Goal: Task Accomplishment & Management: Manage account settings

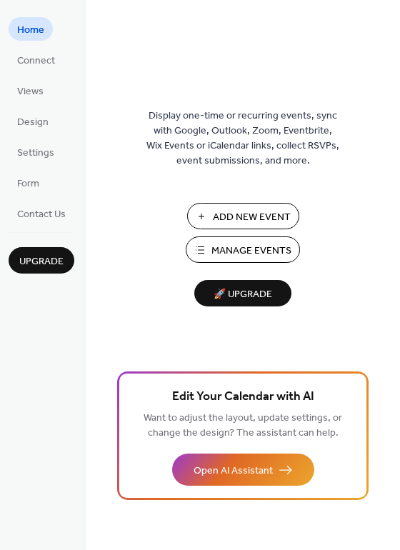
click at [254, 246] on span "Manage Events" at bounding box center [252, 251] width 80 height 15
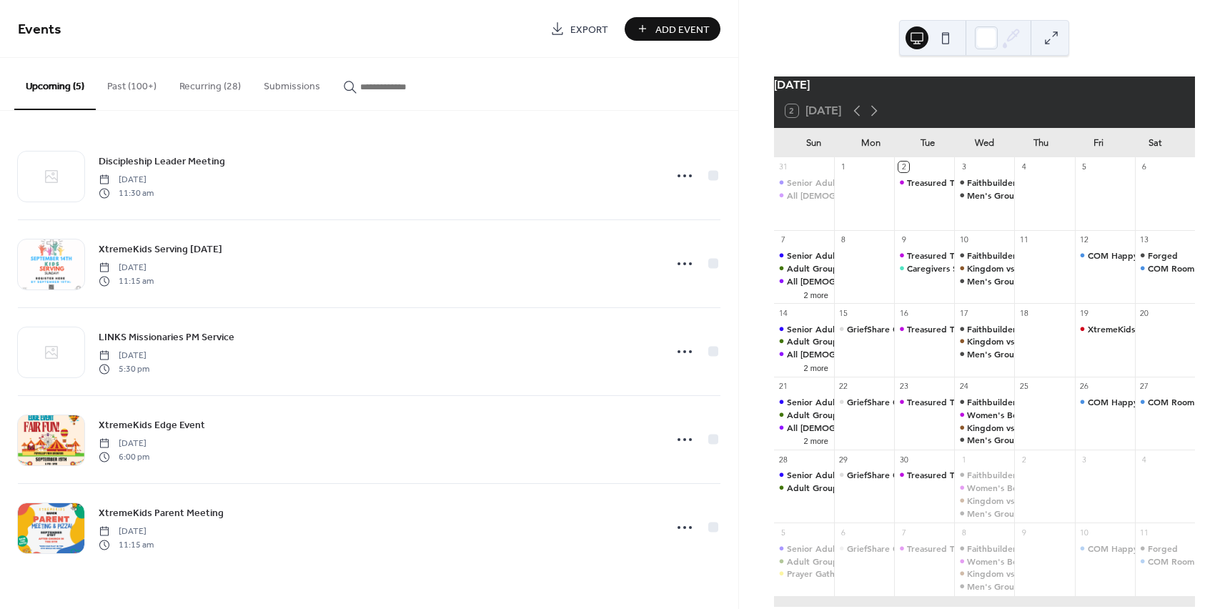
click at [184, 86] on button "Recurring (28)" at bounding box center [210, 83] width 84 height 51
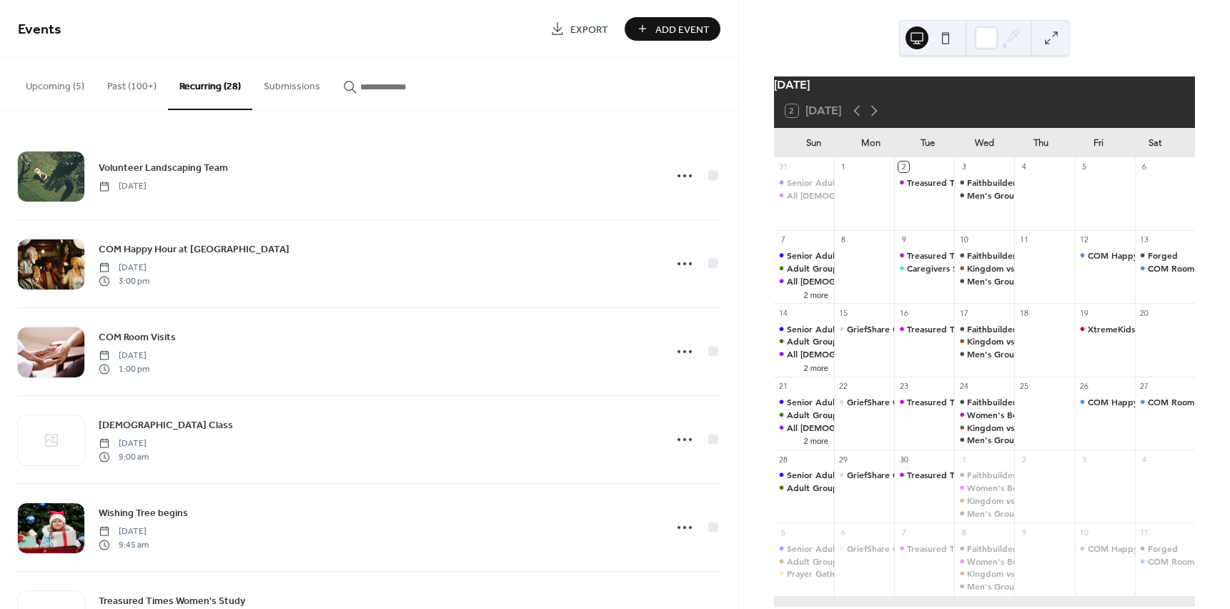
click at [50, 82] on button "Upcoming (5)" at bounding box center [54, 83] width 81 height 51
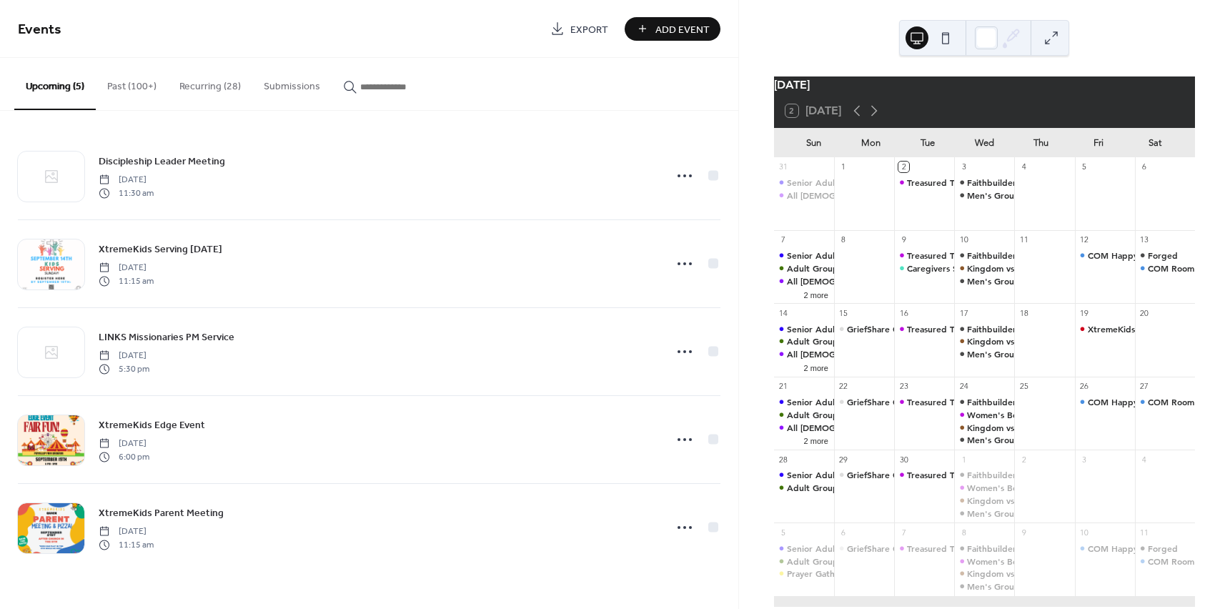
click at [201, 88] on button "Recurring (28)" at bounding box center [210, 83] width 84 height 51
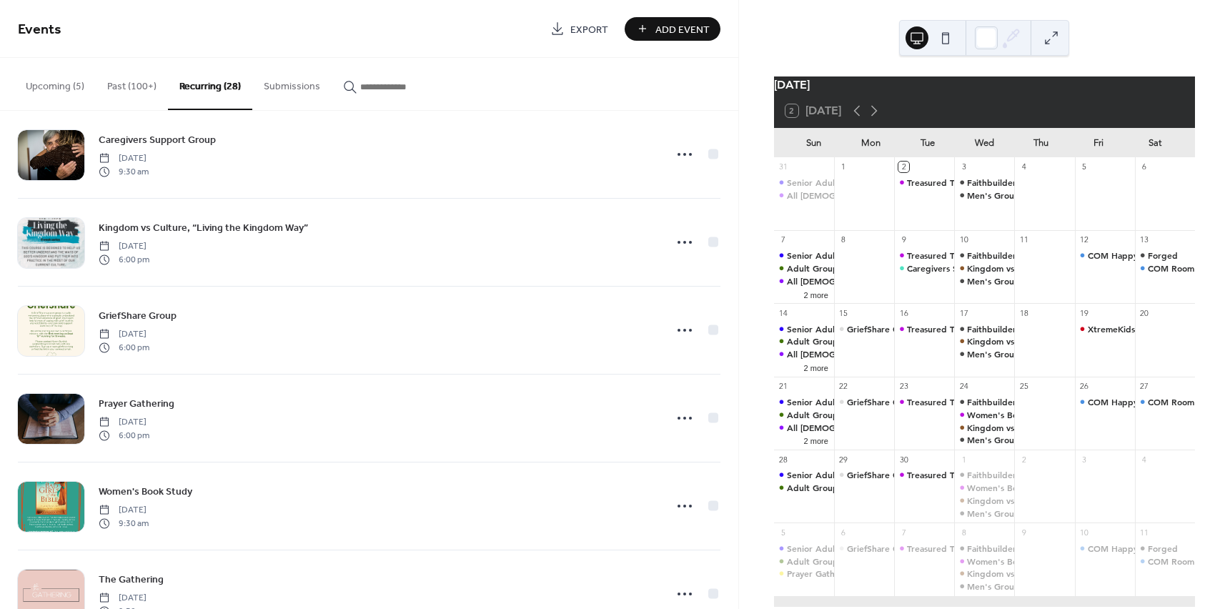
scroll to position [2001, 0]
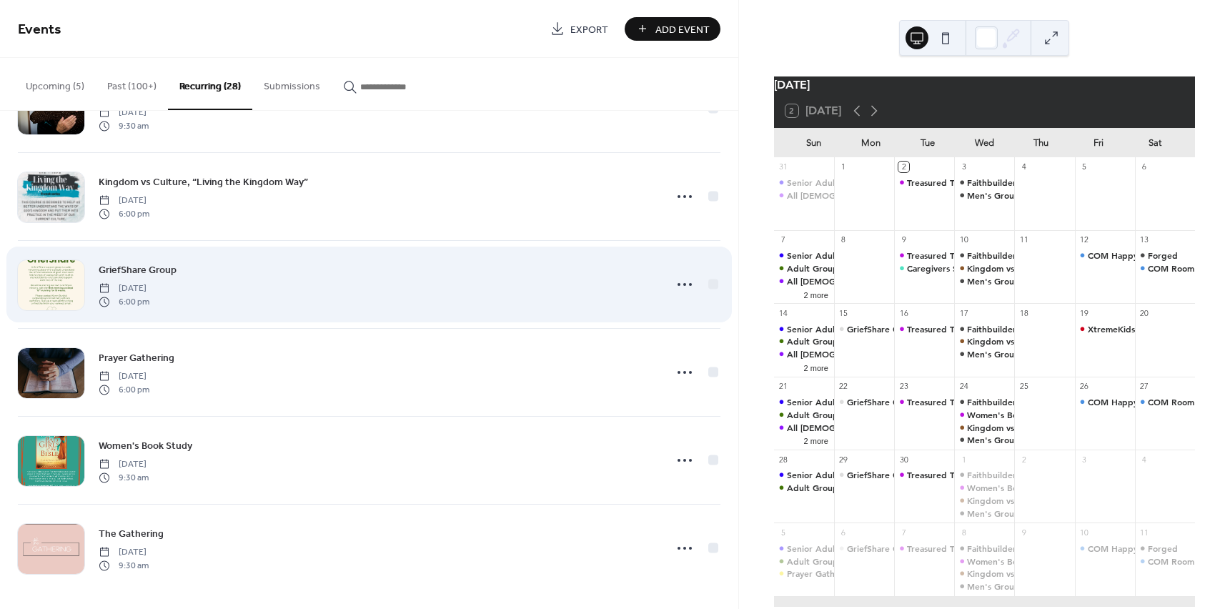
click at [172, 264] on span "GriefShare Group" at bounding box center [138, 270] width 78 height 15
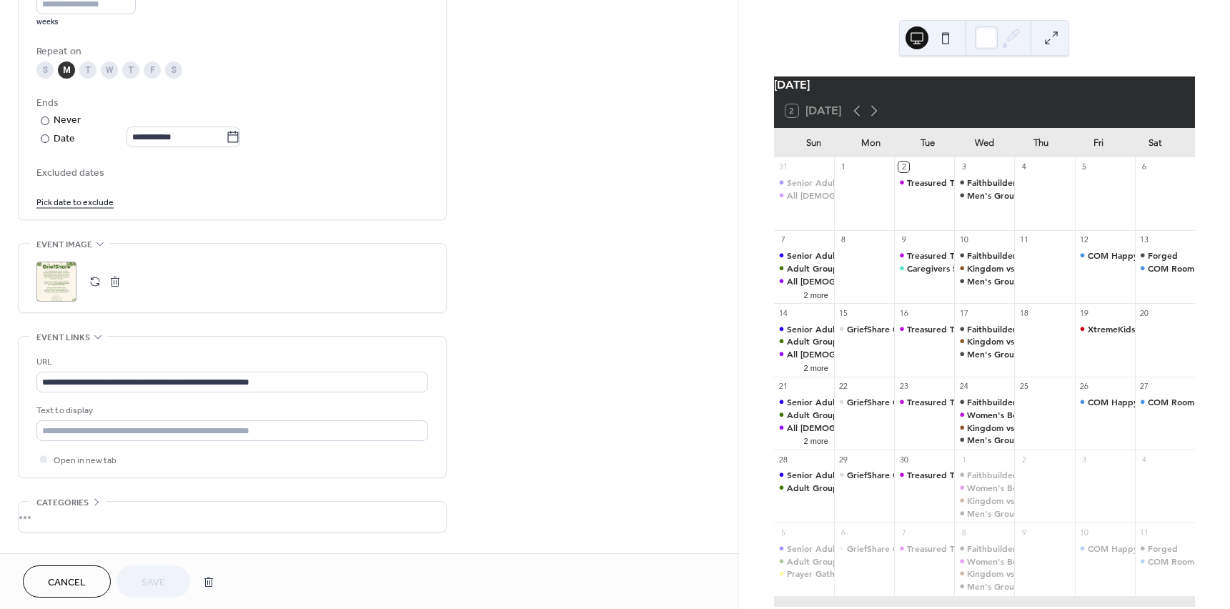
scroll to position [715, 0]
click at [54, 282] on div ";" at bounding box center [56, 280] width 40 height 40
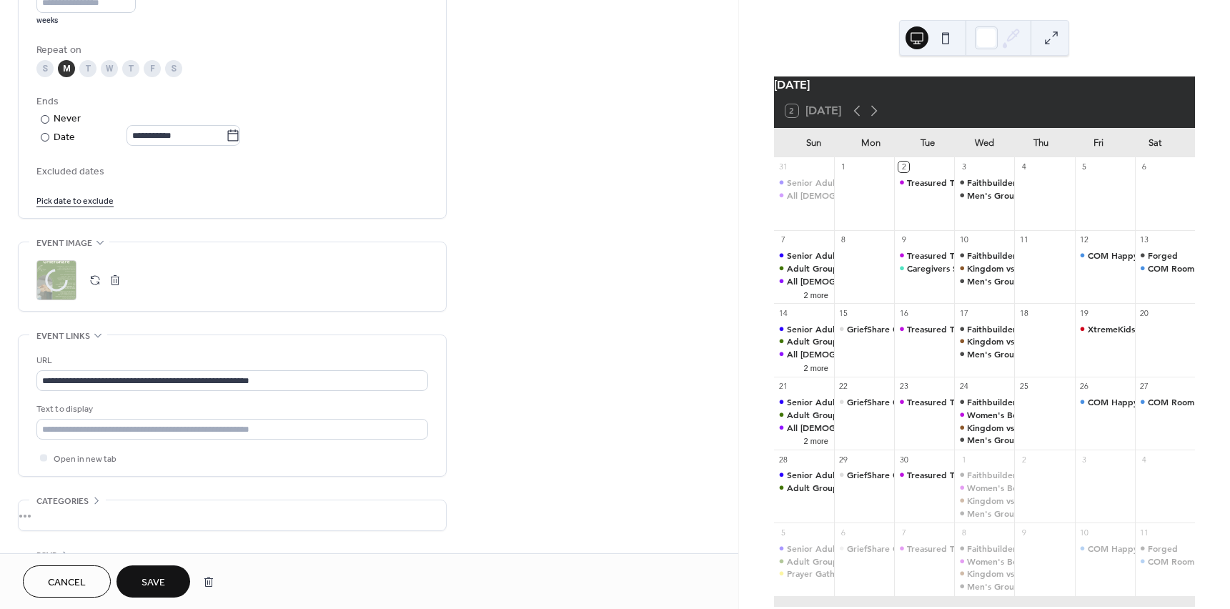
click at [177, 578] on button "Save" at bounding box center [154, 581] width 74 height 32
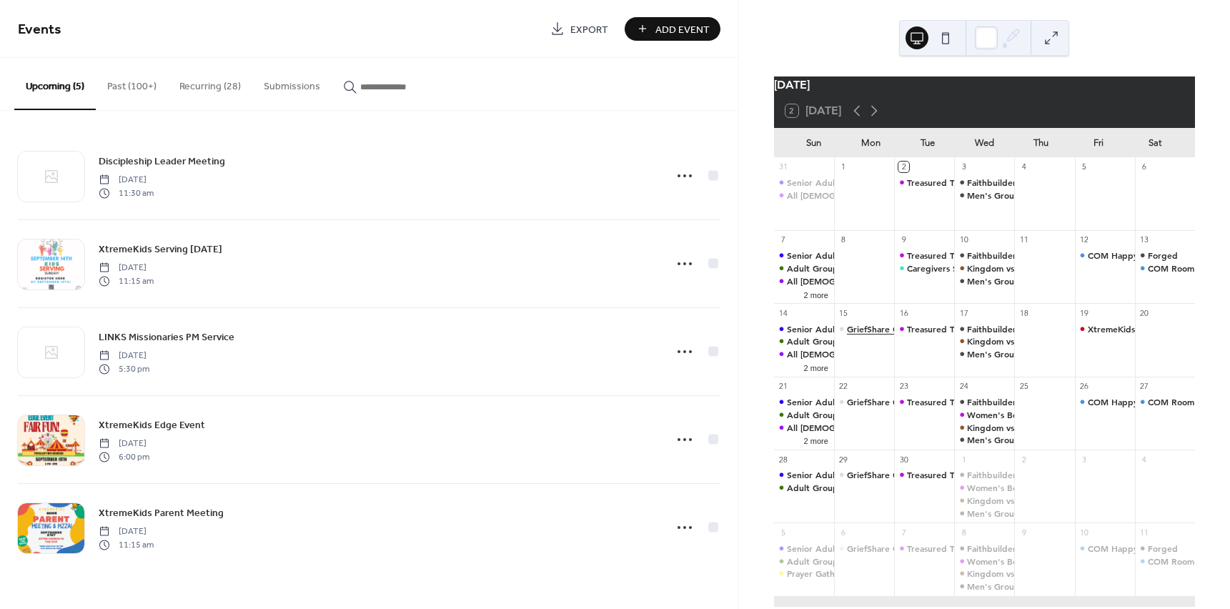
click at [871, 331] on div "GriefShare Group" at bounding box center [882, 329] width 71 height 12
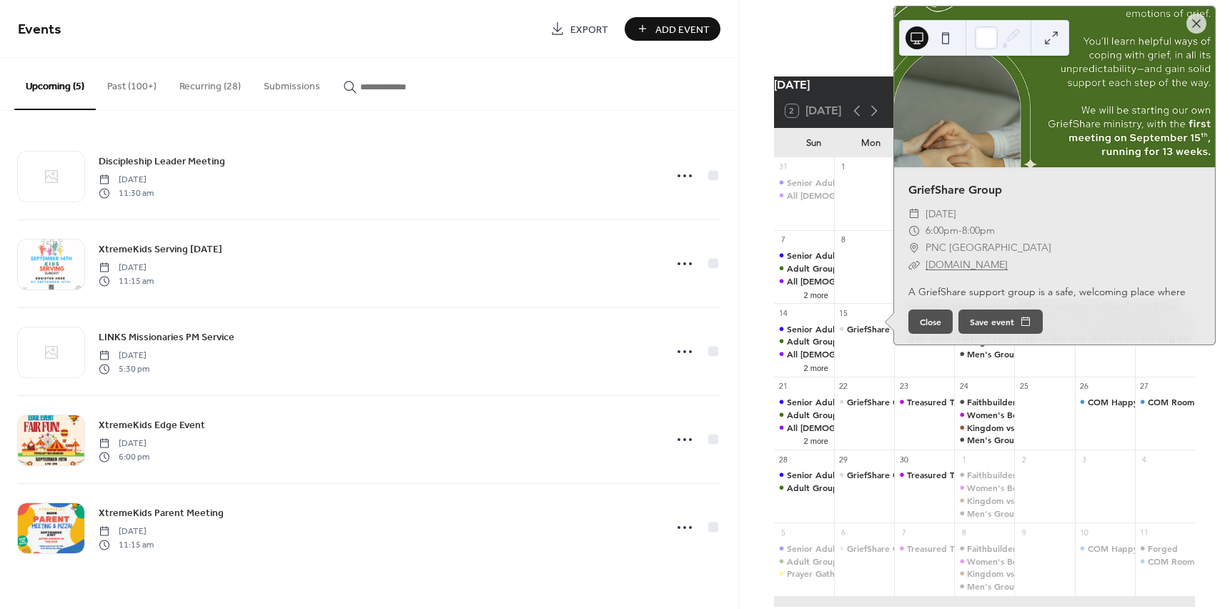
click at [938, 388] on div "23" at bounding box center [924, 386] width 60 height 19
